Goal: Task Accomplishment & Management: Use online tool/utility

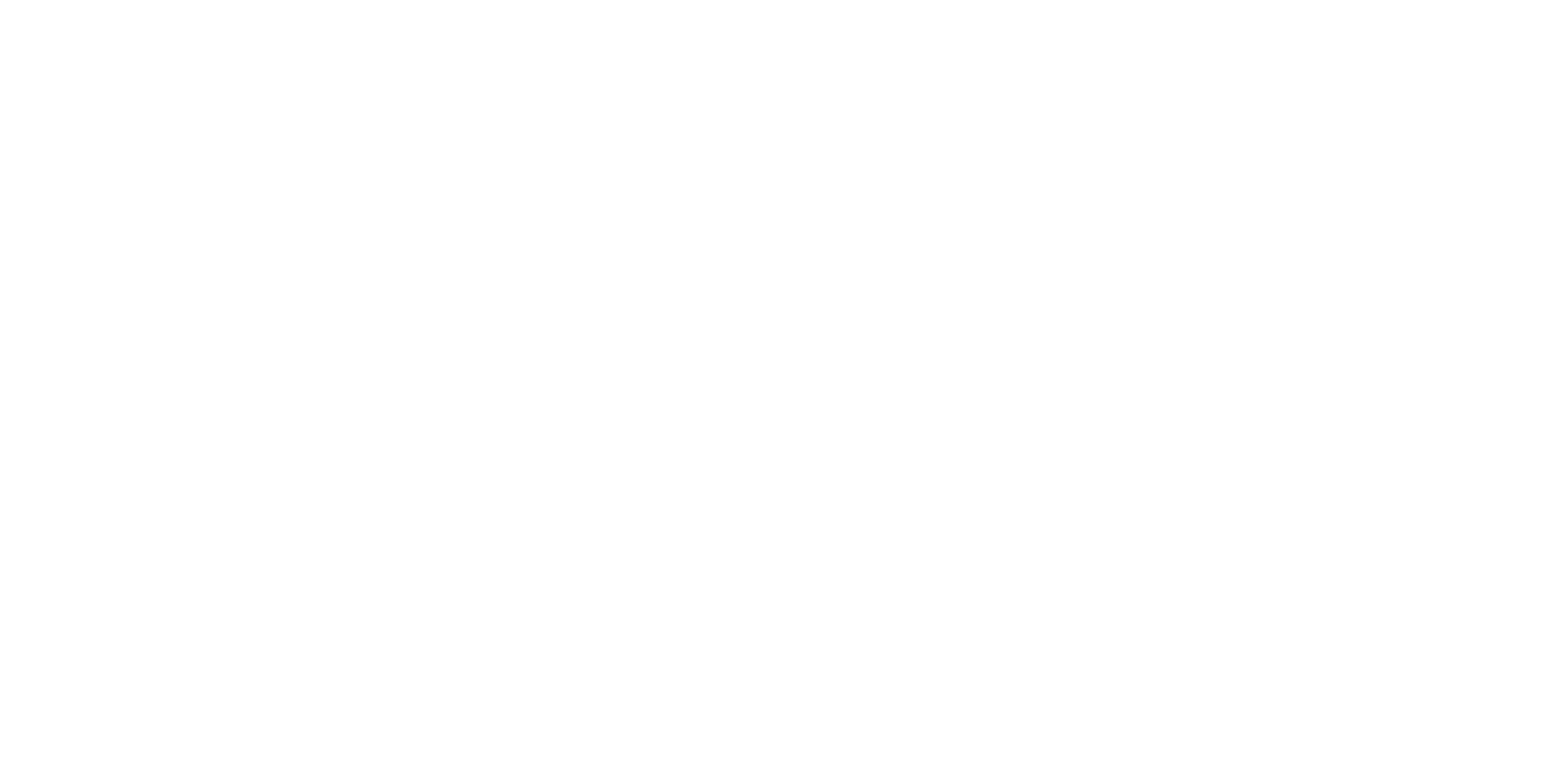
type input "**********"
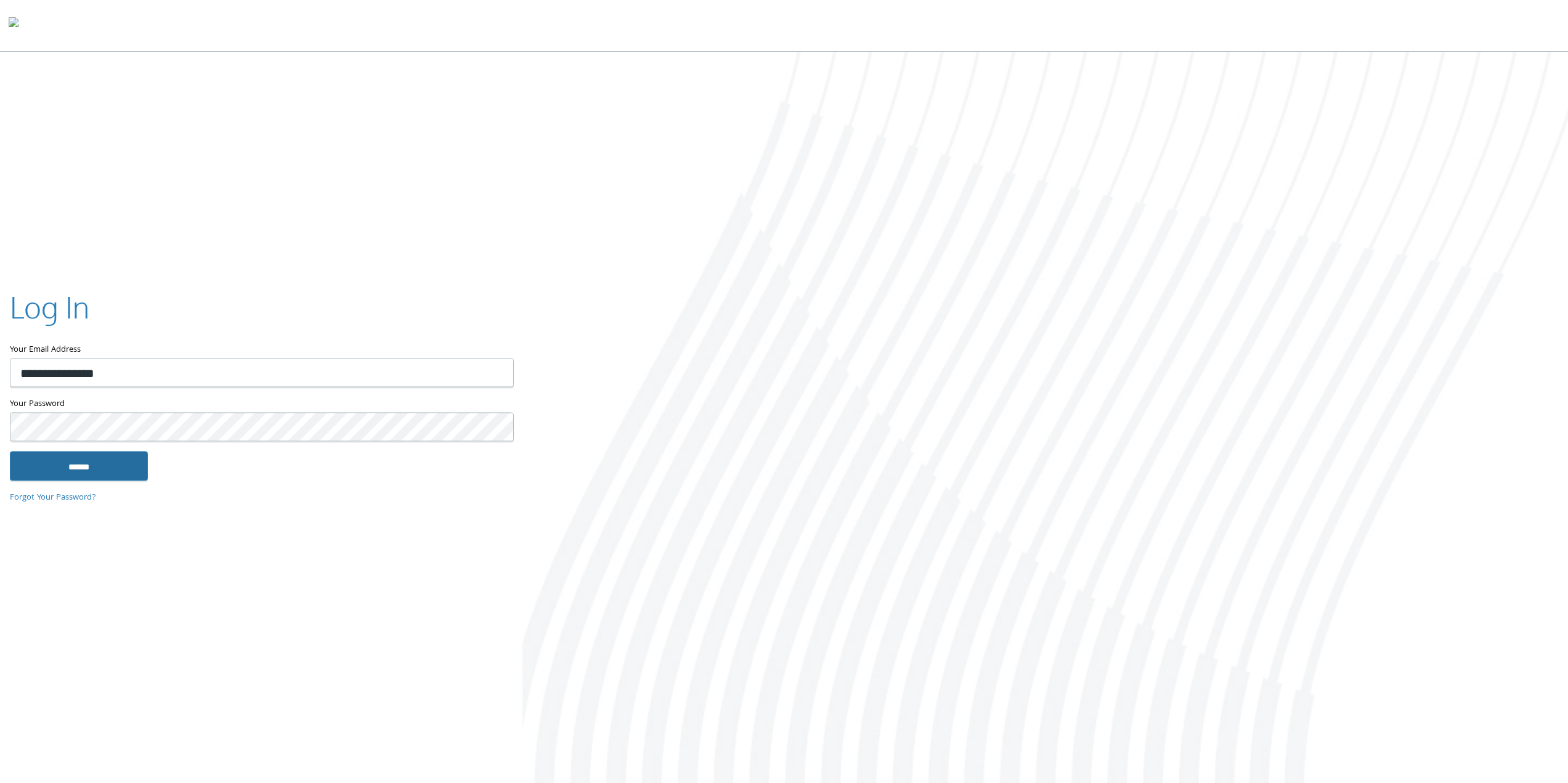
click at [61, 467] on input "******" at bounding box center [79, 465] width 138 height 29
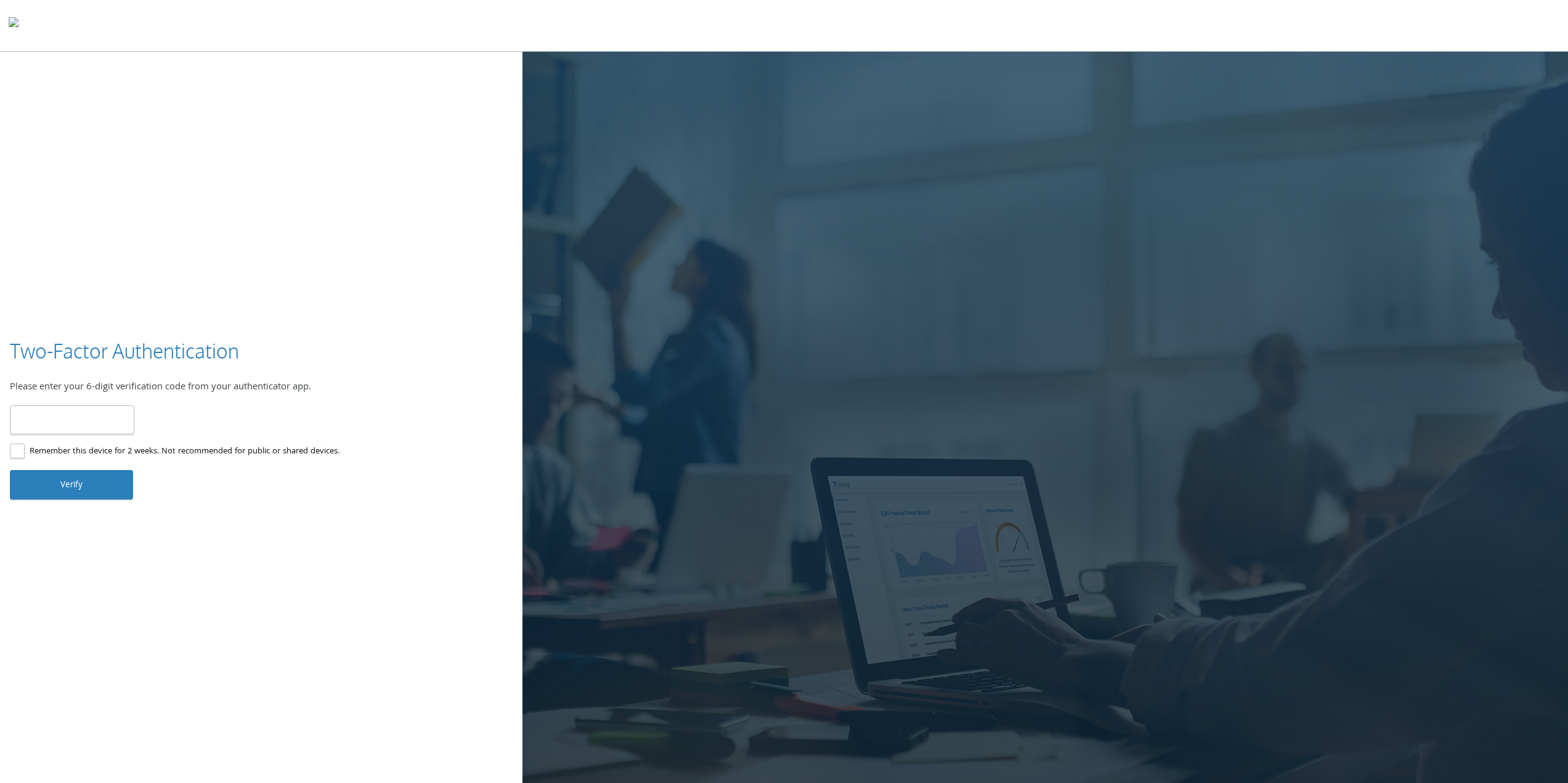
type input "******"
